Goal: Obtain resource: Obtain resource

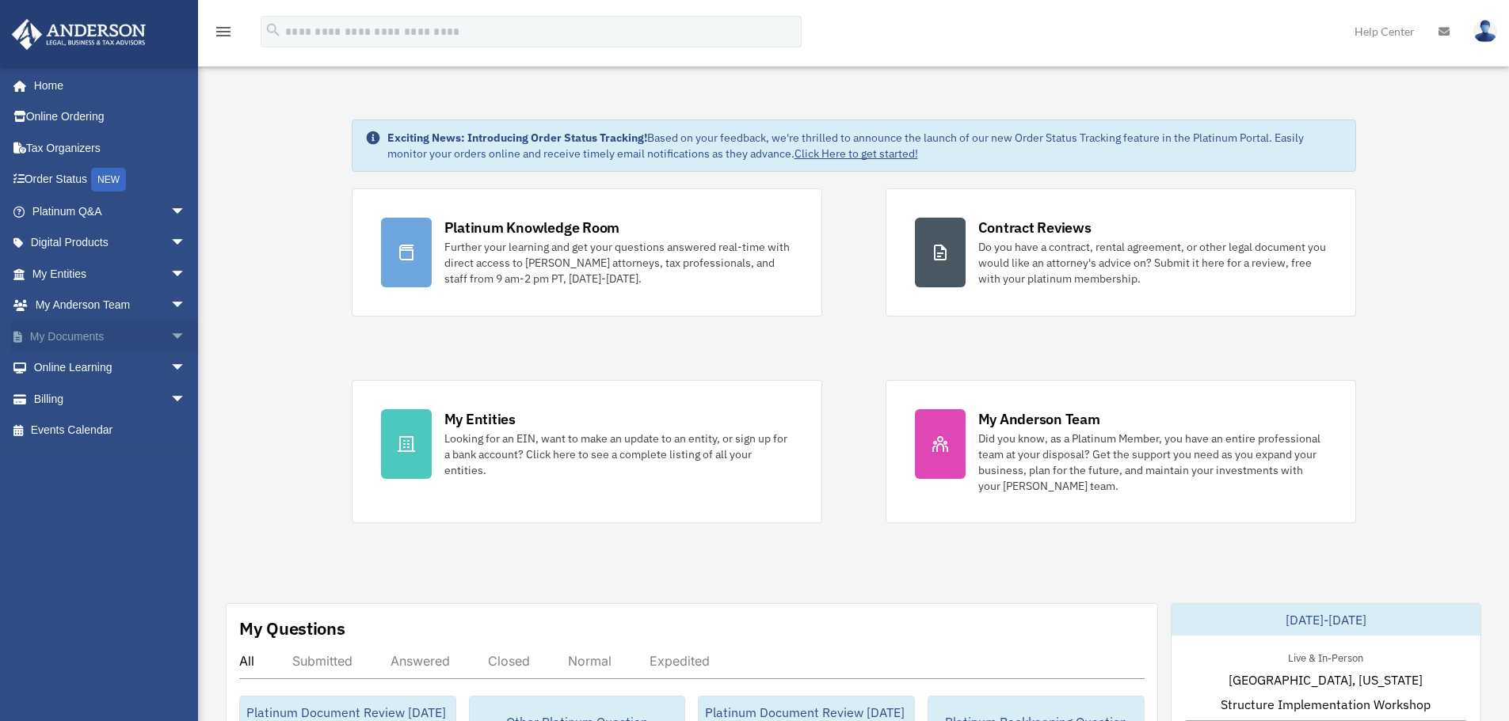
click at [83, 337] on link "My Documents arrow_drop_down" at bounding box center [110, 337] width 199 height 32
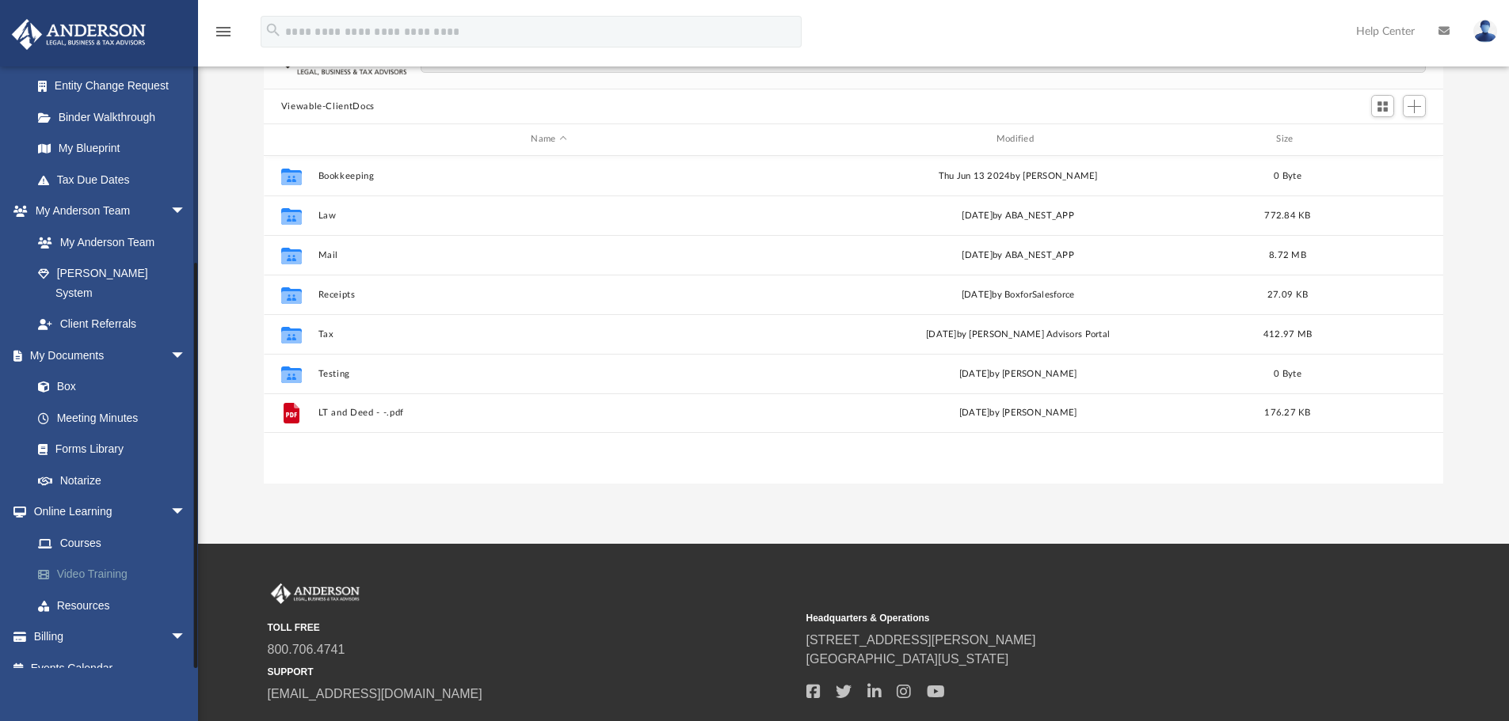
scroll to position [158, 0]
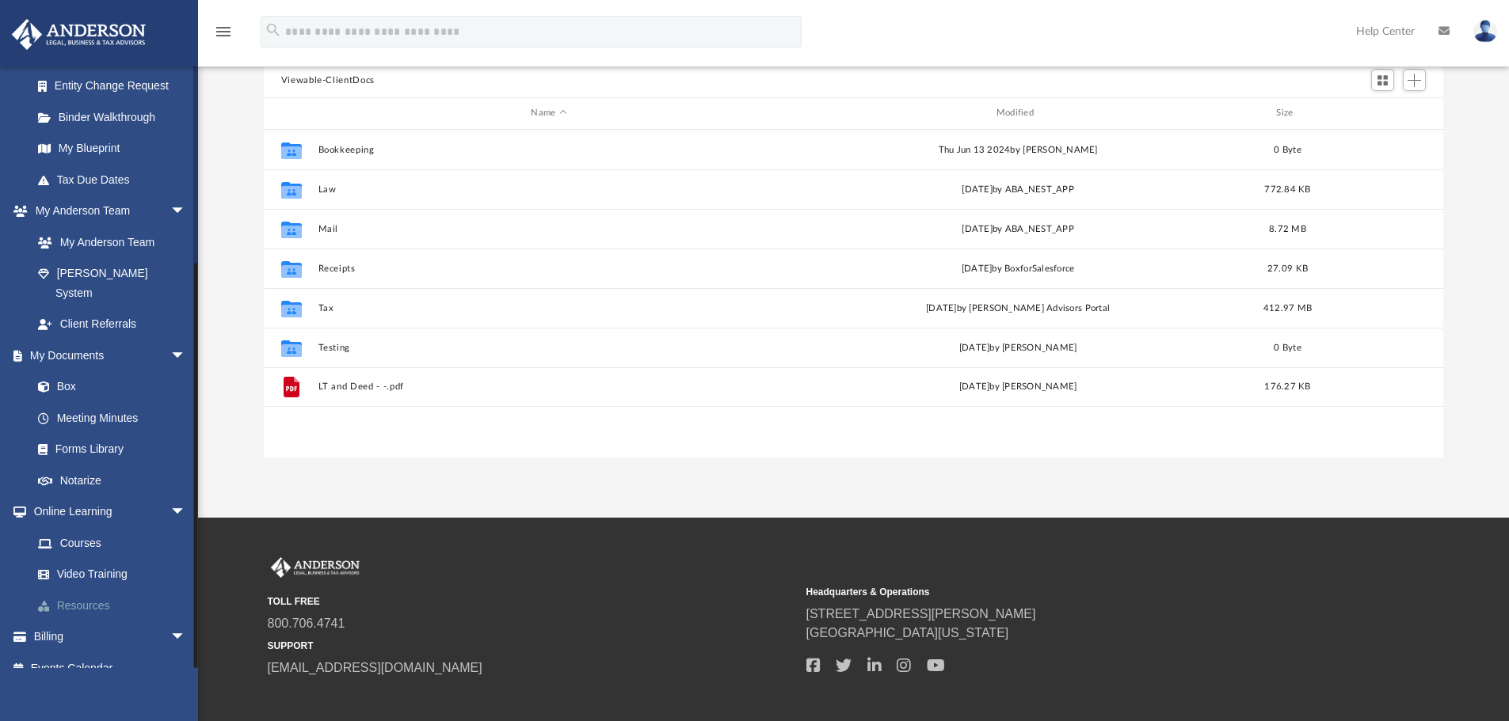
click at [59, 590] on link "Resources" at bounding box center [116, 606] width 188 height 32
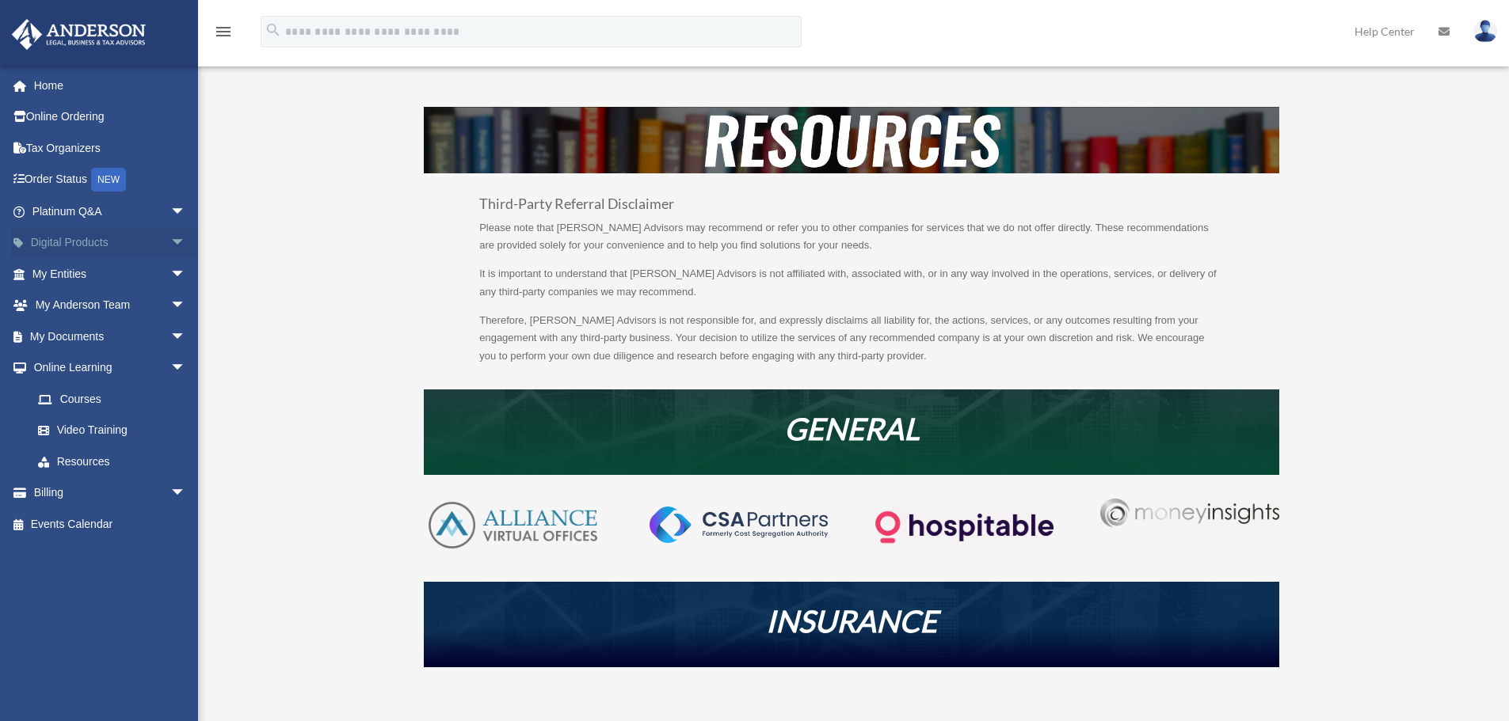
click at [82, 237] on link "Digital Products arrow_drop_down" at bounding box center [110, 243] width 199 height 32
click at [170, 243] on span "arrow_drop_down" at bounding box center [186, 243] width 32 height 32
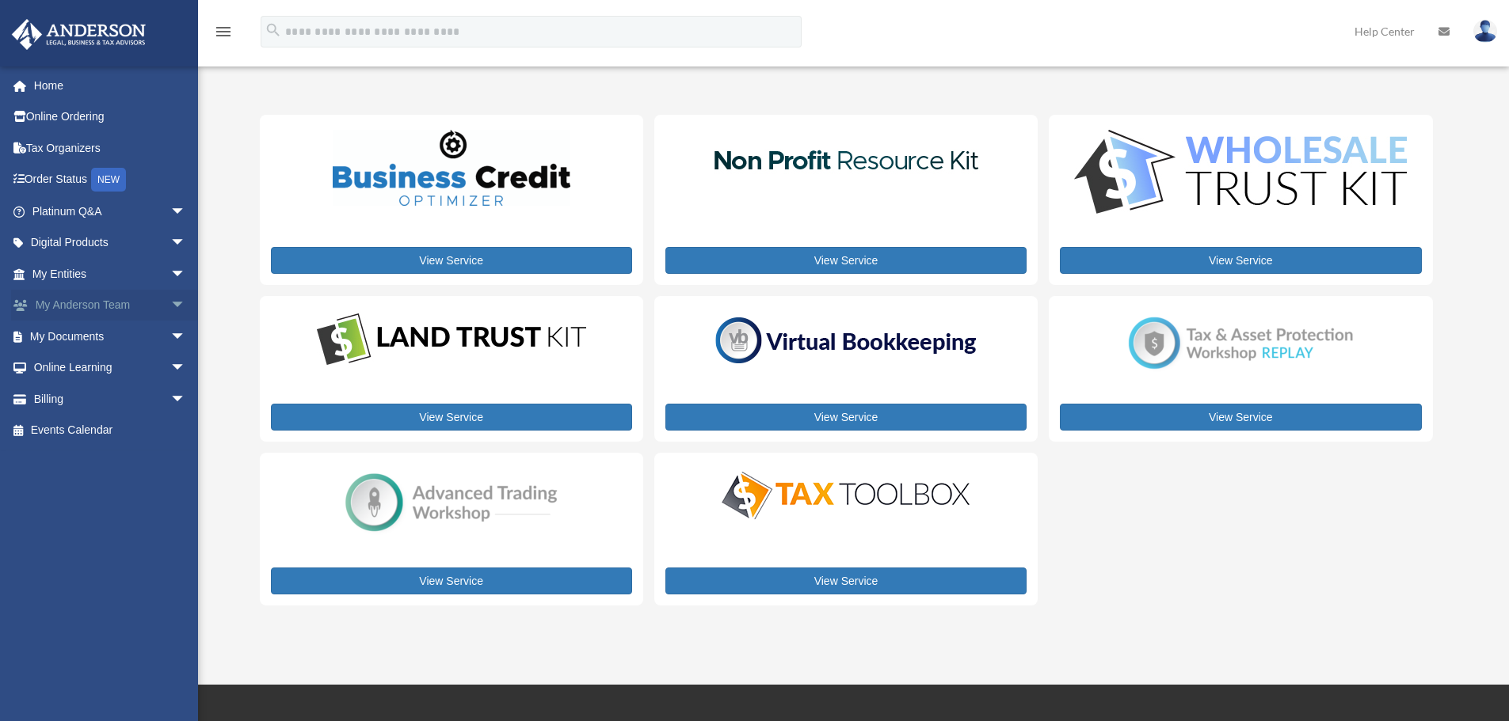
click at [68, 310] on link "My Anderson Team arrow_drop_down" at bounding box center [110, 306] width 199 height 32
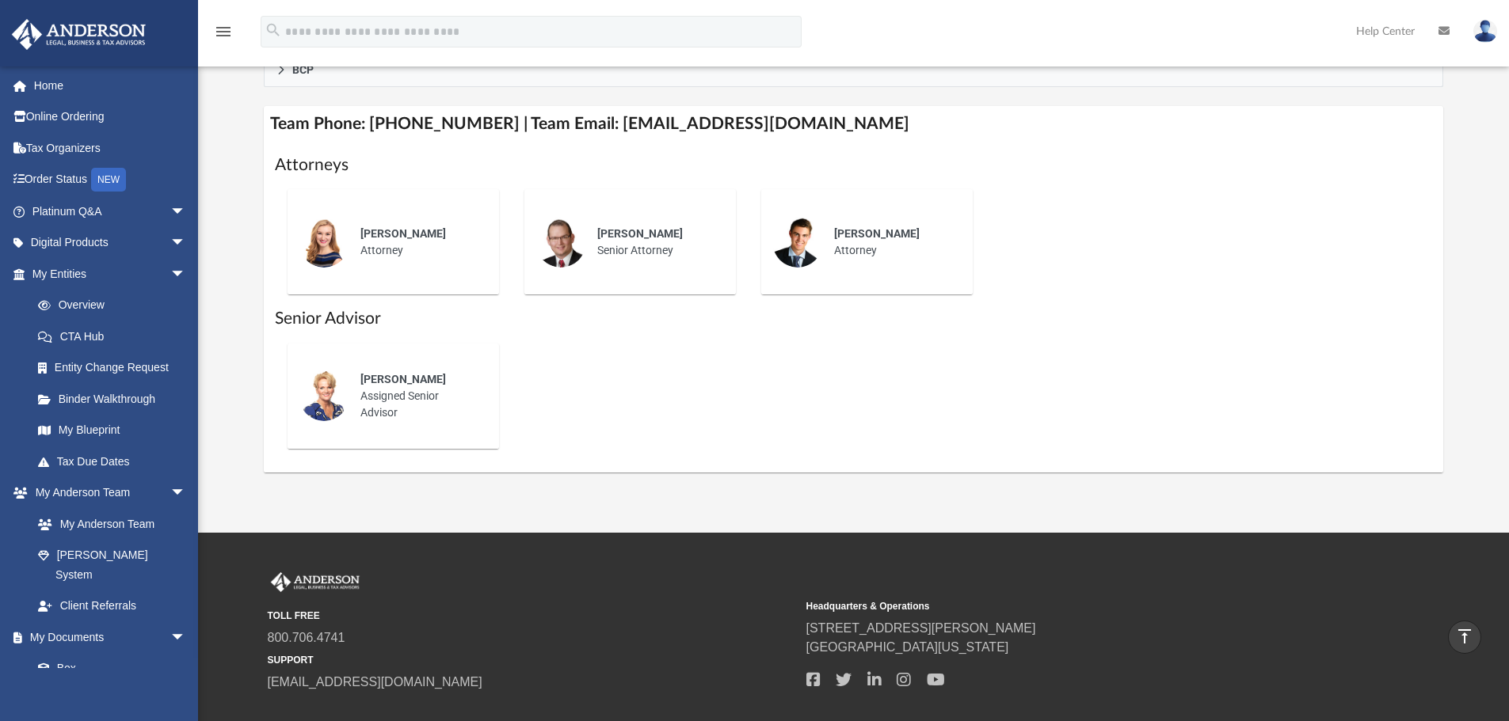
scroll to position [554, 0]
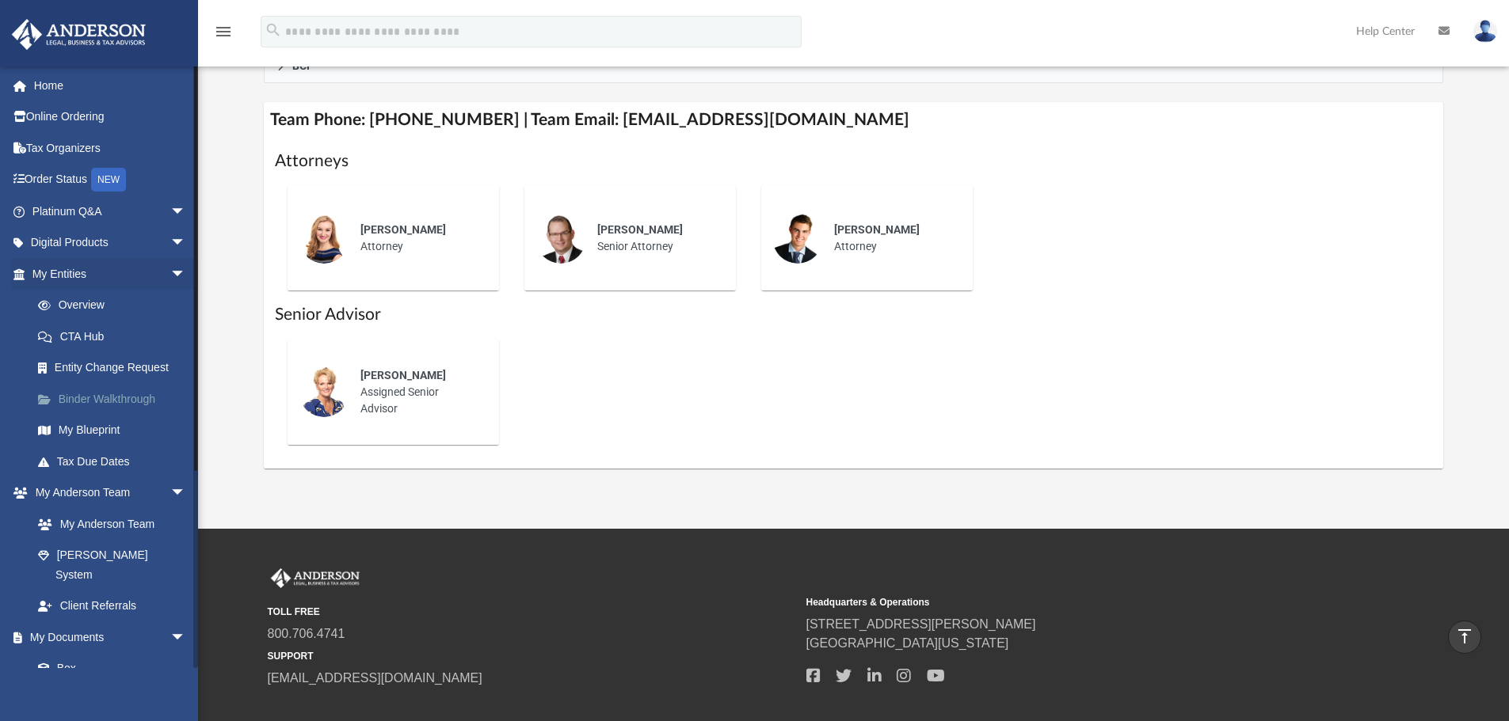
click at [100, 402] on link "Binder Walkthrough" at bounding box center [116, 399] width 188 height 32
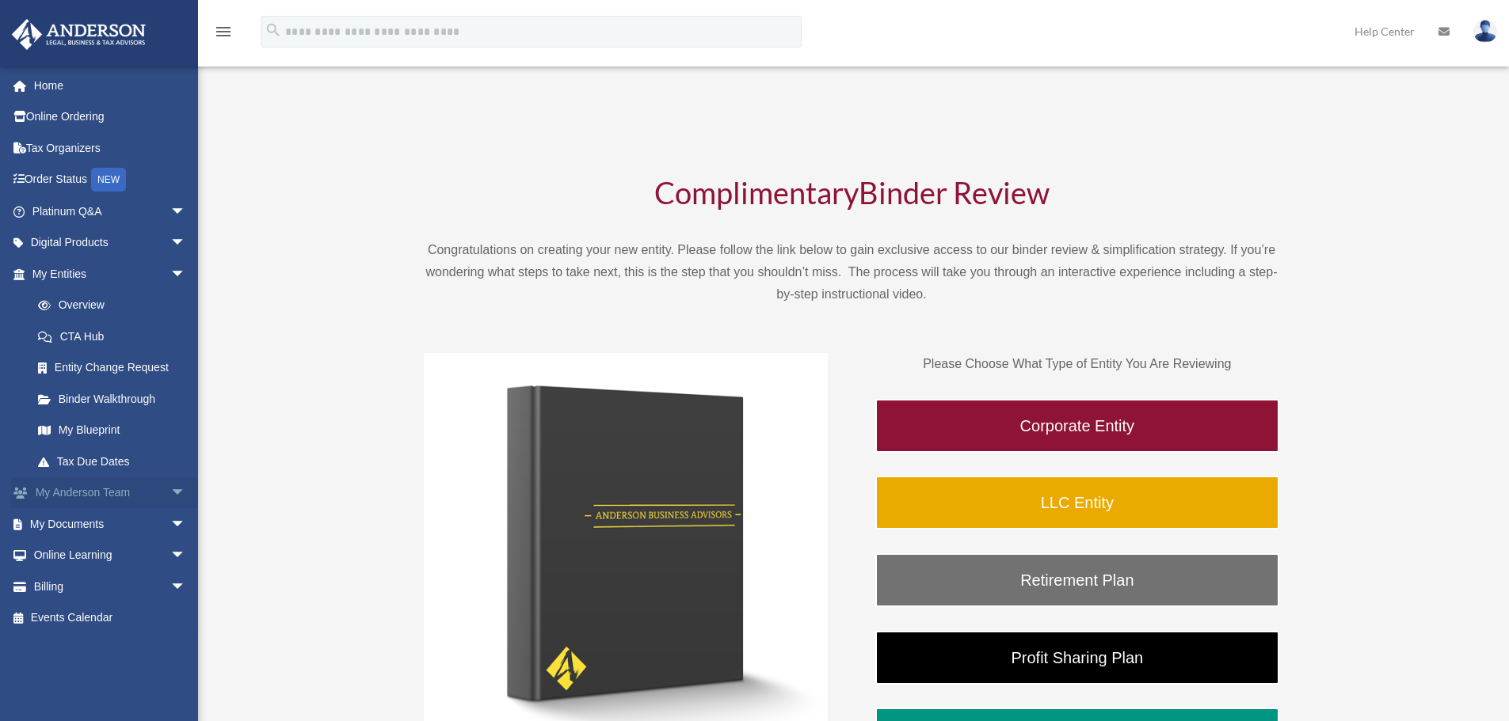
click at [123, 489] on link "My Anderson Team arrow_drop_down" at bounding box center [110, 494] width 199 height 32
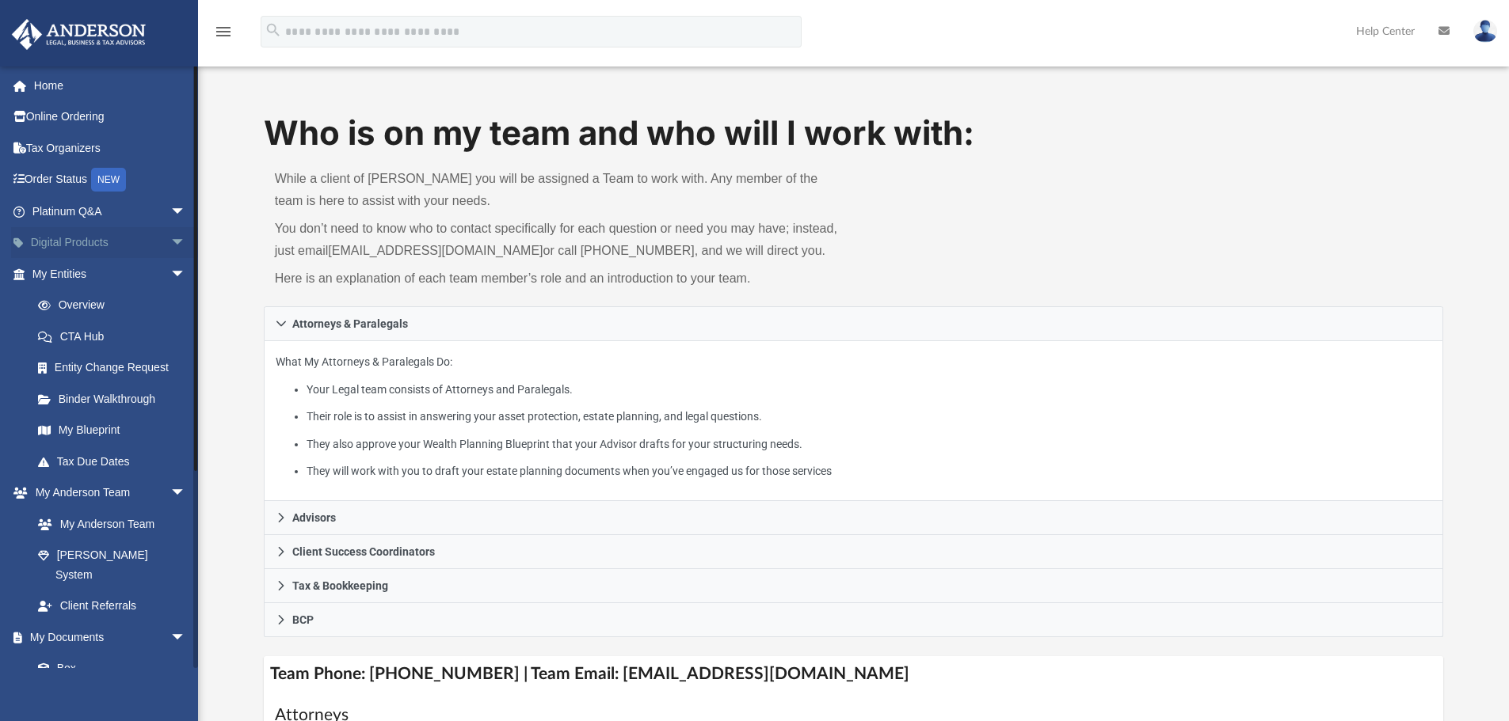
click at [51, 237] on link "Digital Products arrow_drop_down" at bounding box center [110, 243] width 199 height 32
click at [170, 238] on span "arrow_drop_down" at bounding box center [186, 243] width 32 height 32
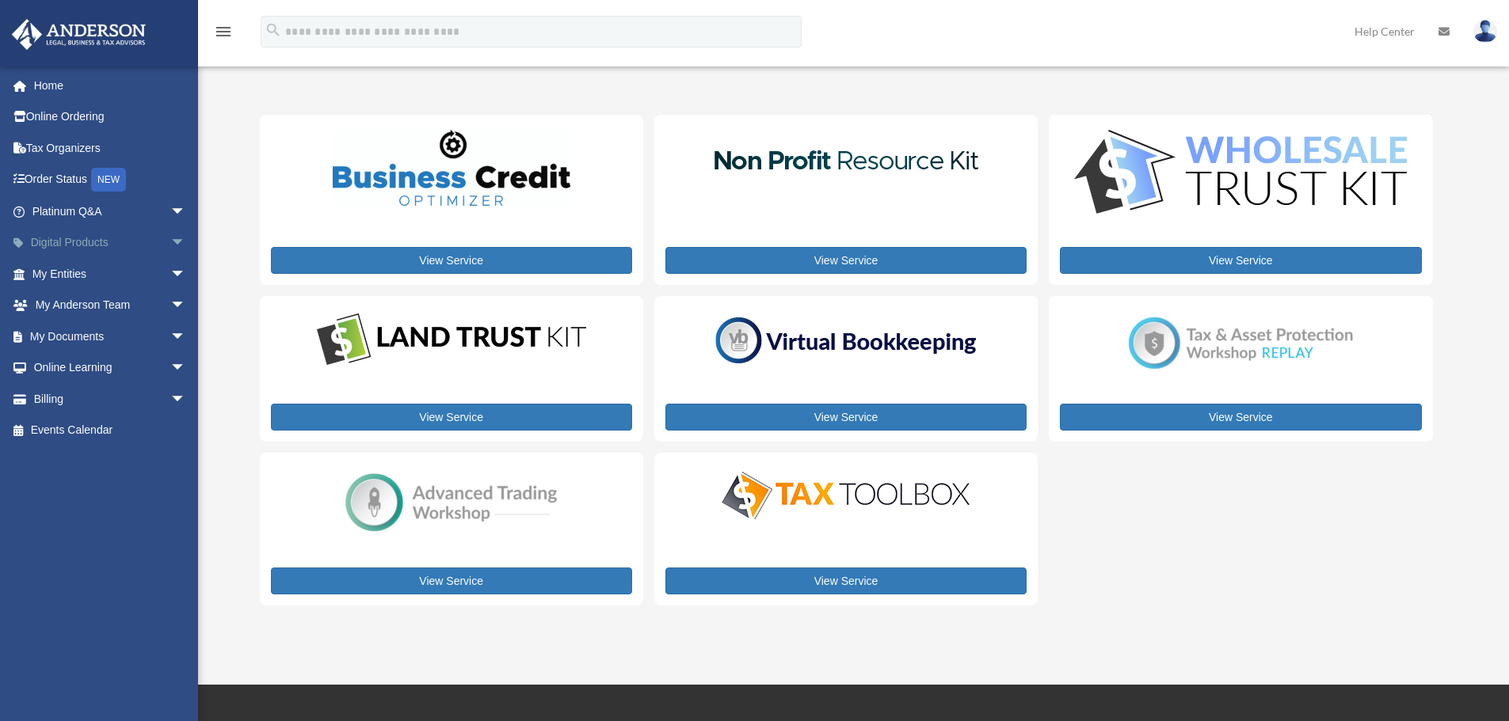
click at [170, 238] on span "arrow_drop_down" at bounding box center [186, 243] width 32 height 32
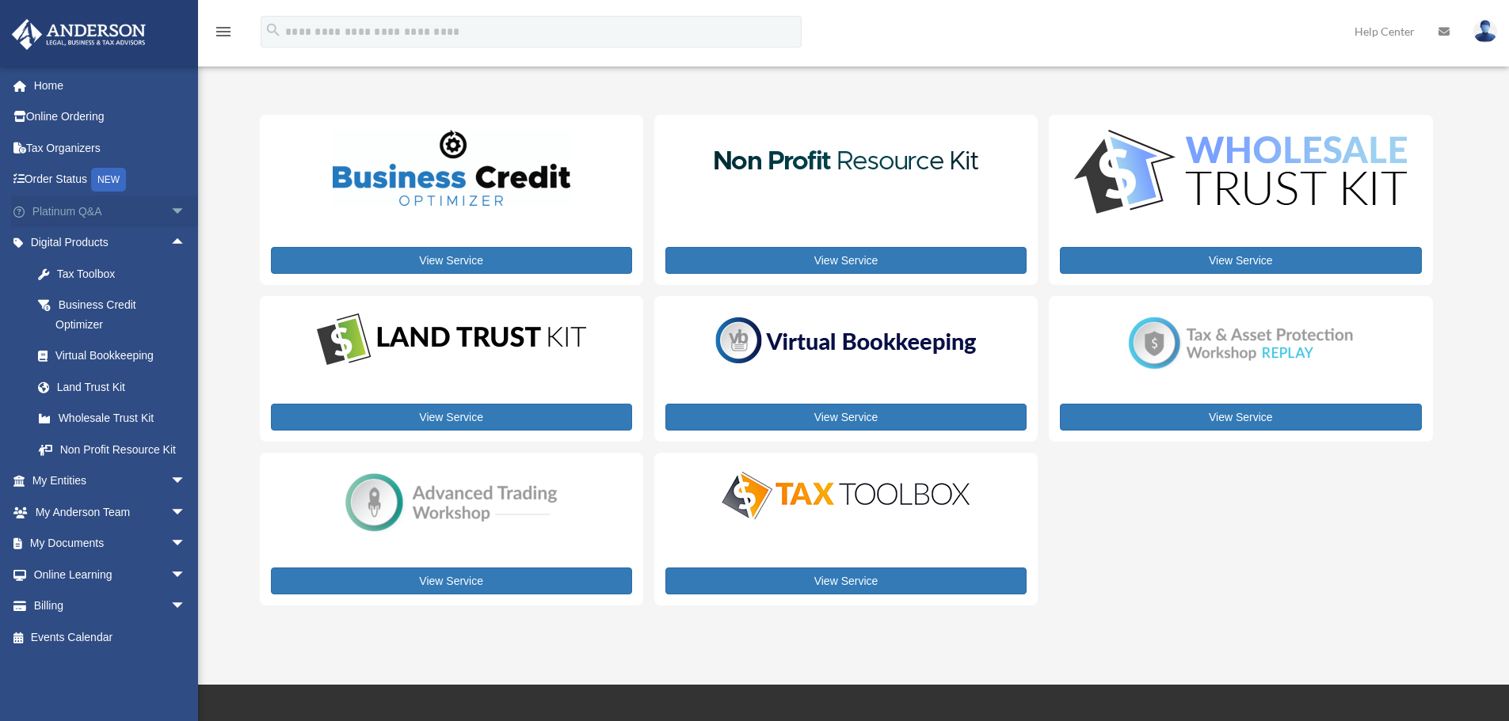
click at [170, 205] on span "arrow_drop_down" at bounding box center [186, 212] width 32 height 32
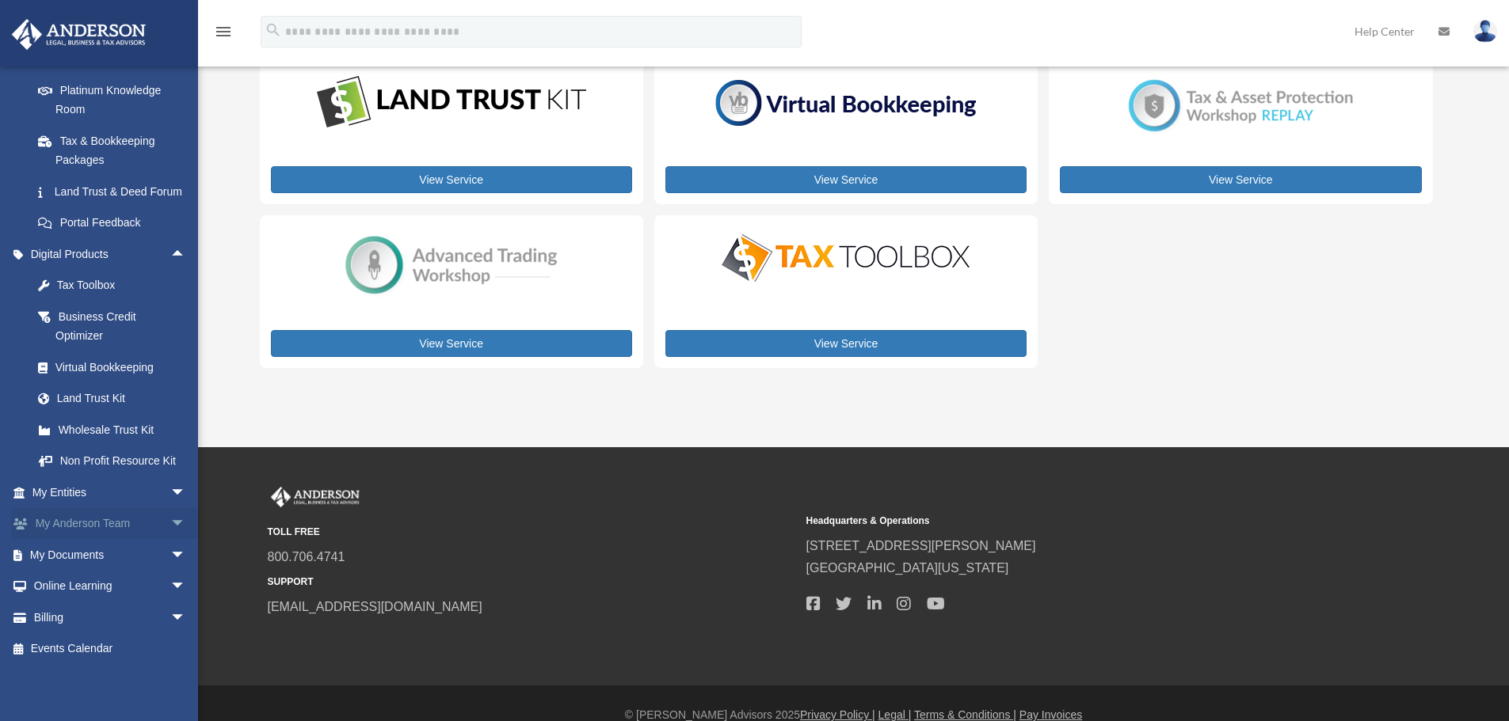
scroll to position [348, 0]
click at [170, 557] on span "arrow_drop_down" at bounding box center [186, 555] width 32 height 32
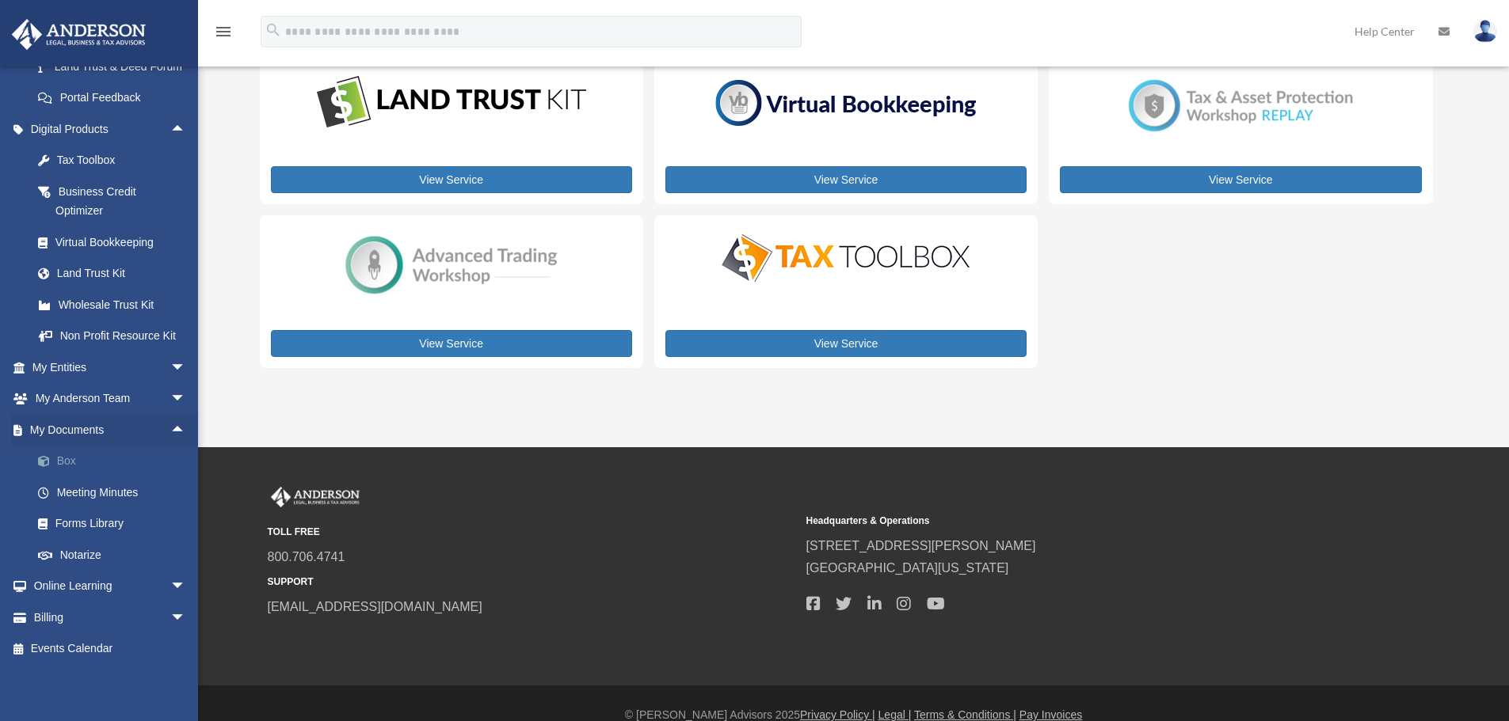
scroll to position [473, 0]
click at [170, 588] on span "arrow_drop_down" at bounding box center [186, 587] width 32 height 32
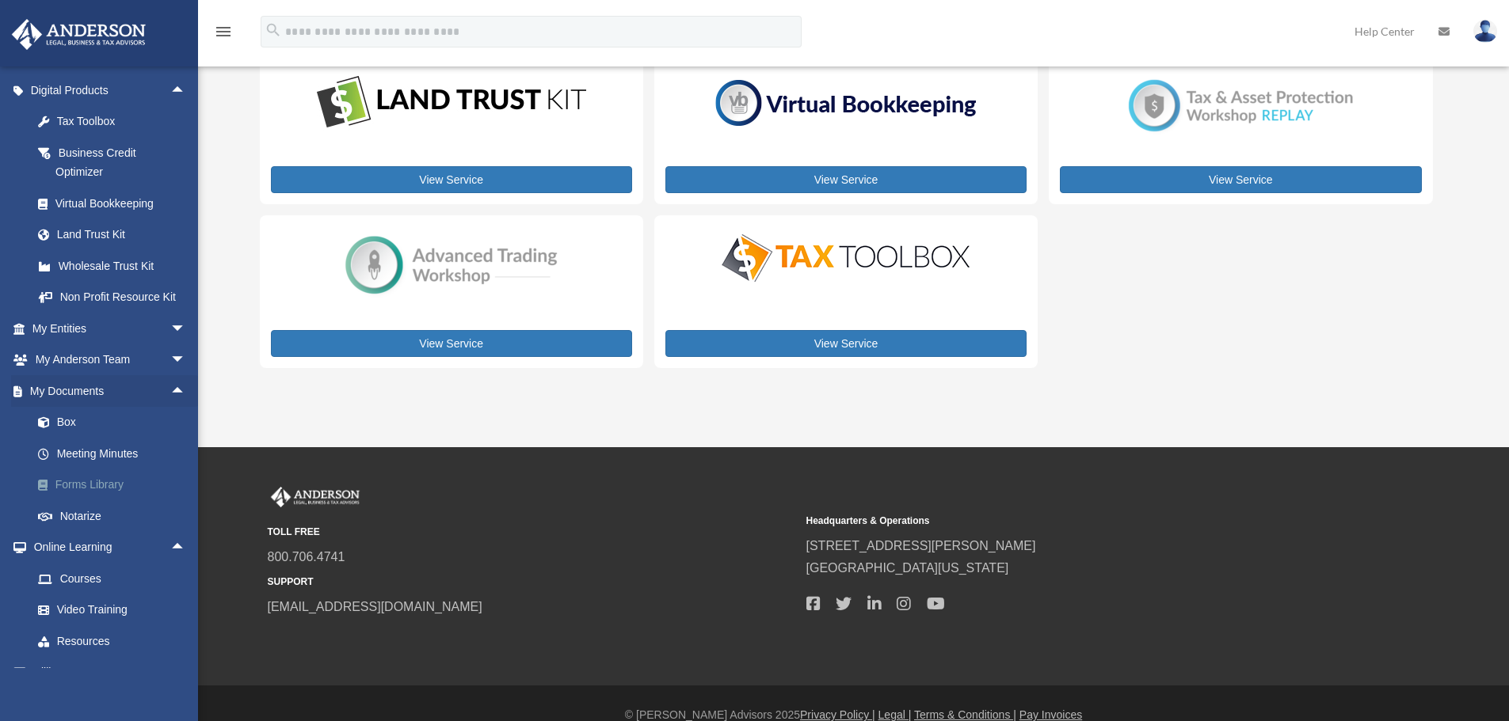
click at [91, 501] on link "Forms Library" at bounding box center [116, 486] width 188 height 32
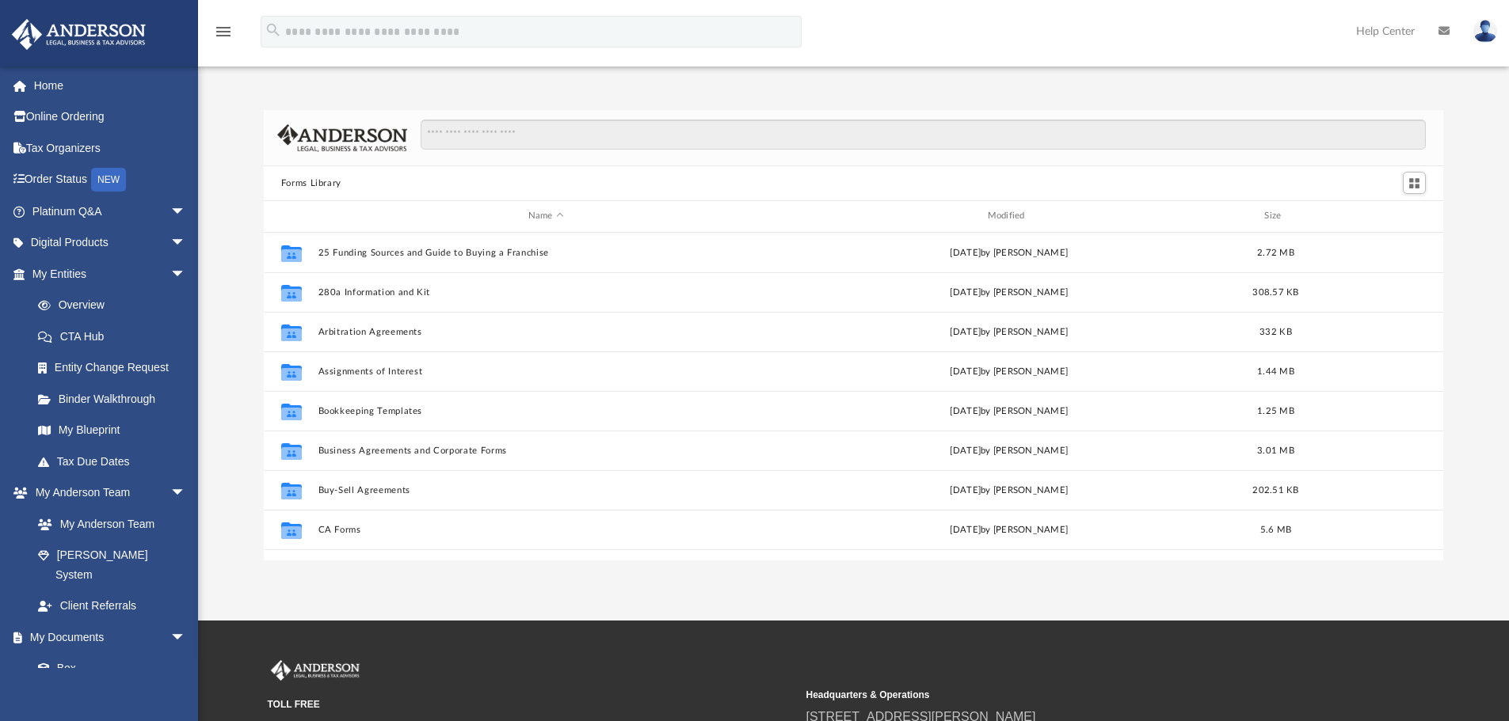
scroll to position [348, 1167]
click at [554, 138] on input "Search files and folders" at bounding box center [923, 135] width 1005 height 30
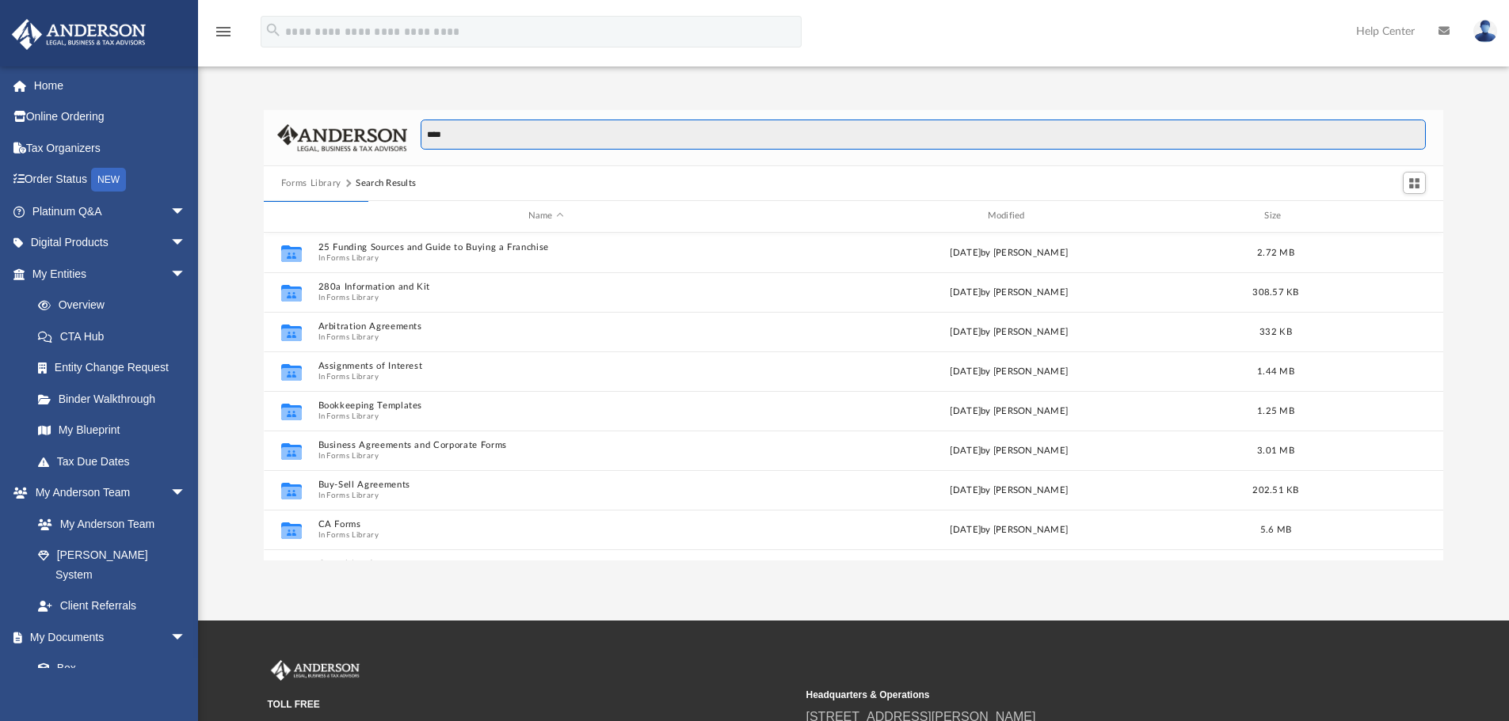
type input "****"
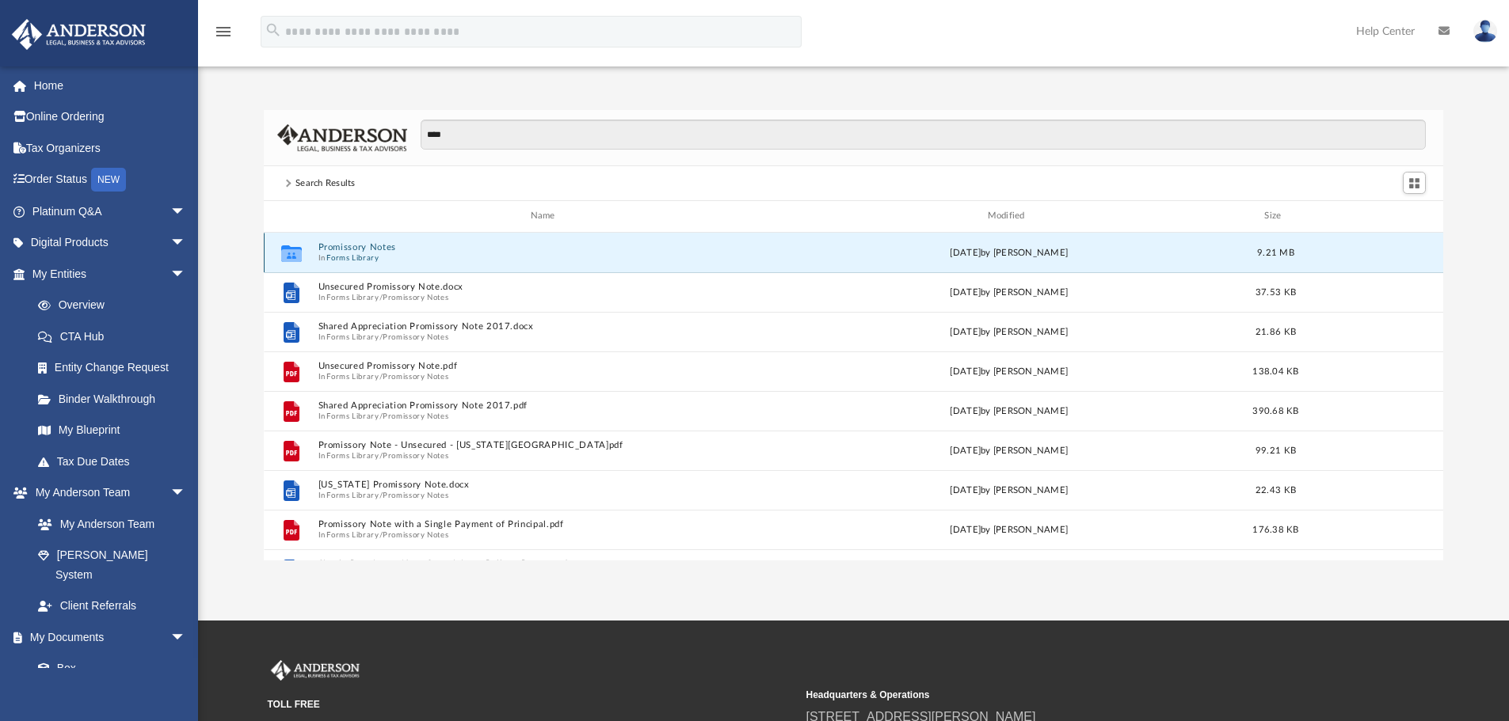
click at [358, 249] on button "Promissory Notes" at bounding box center [546, 247] width 456 height 10
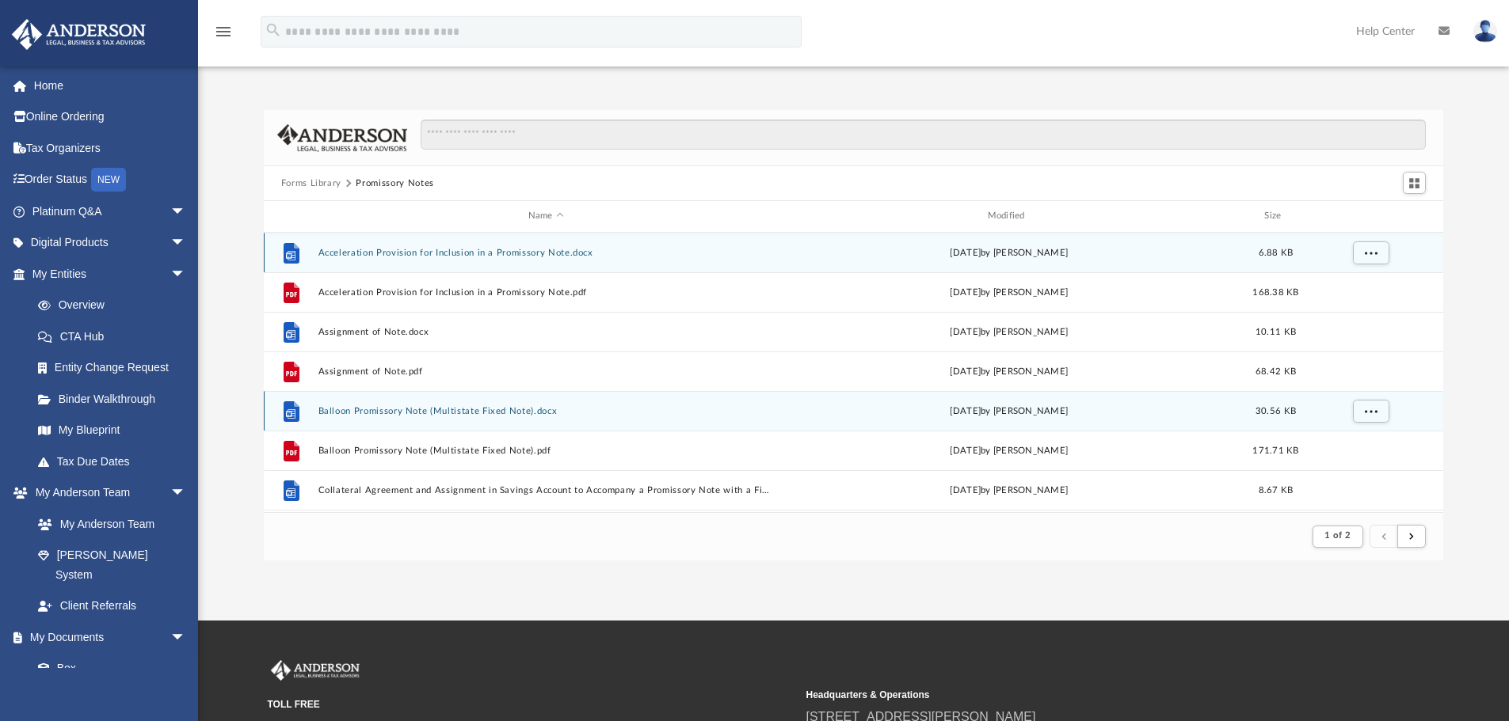
scroll to position [299, 1167]
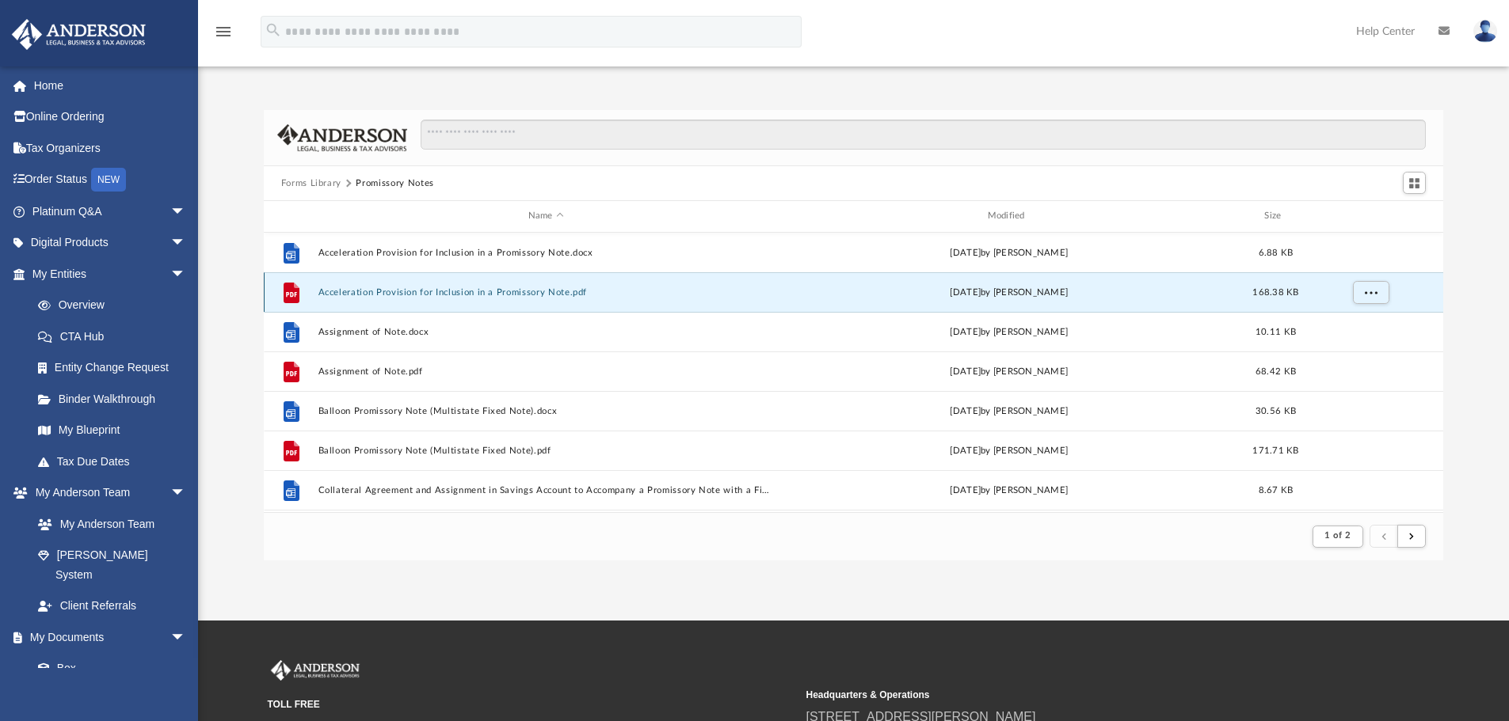
click at [426, 293] on button "Acceleration Provision for Inclusion in a Promissory Note.pdf" at bounding box center [546, 292] width 456 height 10
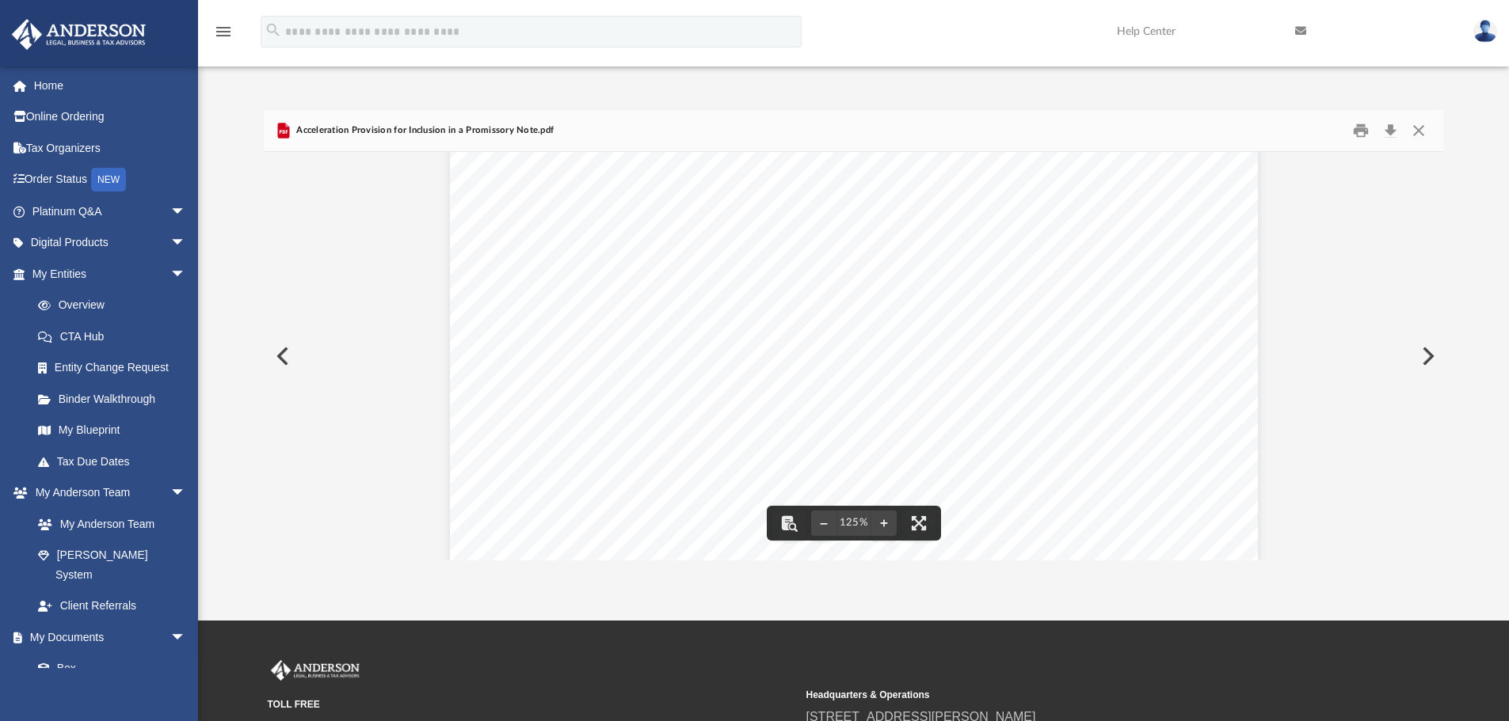
scroll to position [0, 0]
